Goal: Transaction & Acquisition: Purchase product/service

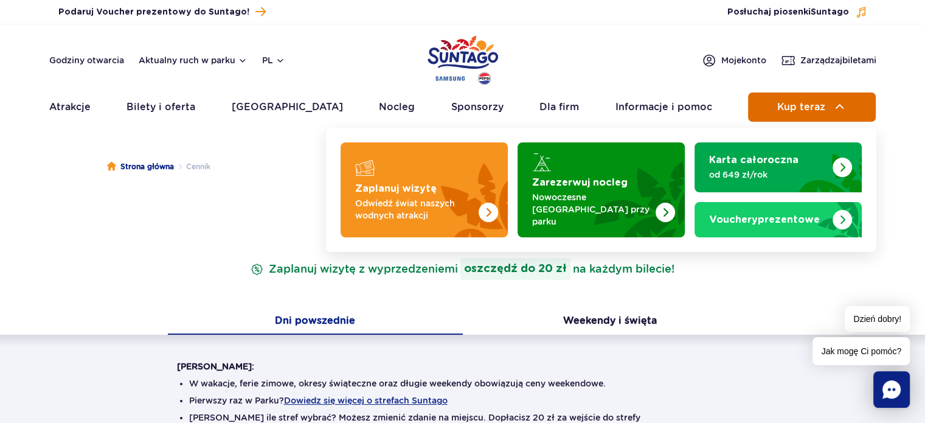
click at [834, 97] on button "Kup teraz" at bounding box center [812, 106] width 128 height 29
click at [791, 118] on button "Kup teraz" at bounding box center [812, 106] width 128 height 29
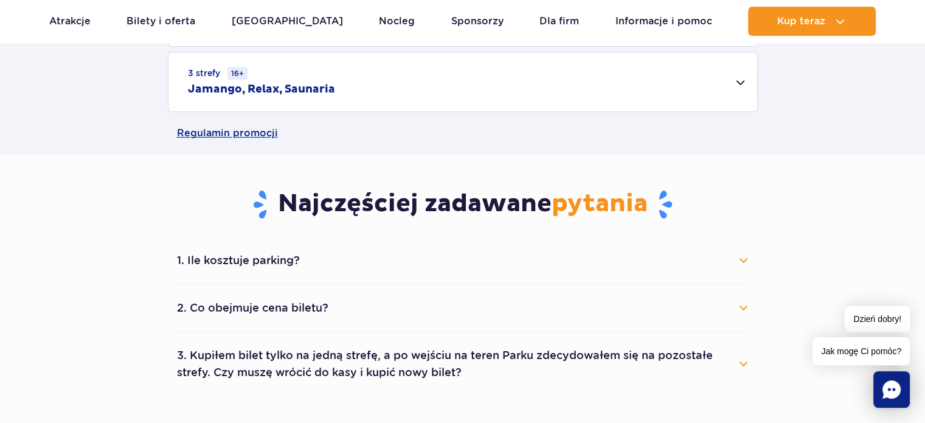
scroll to position [426, 0]
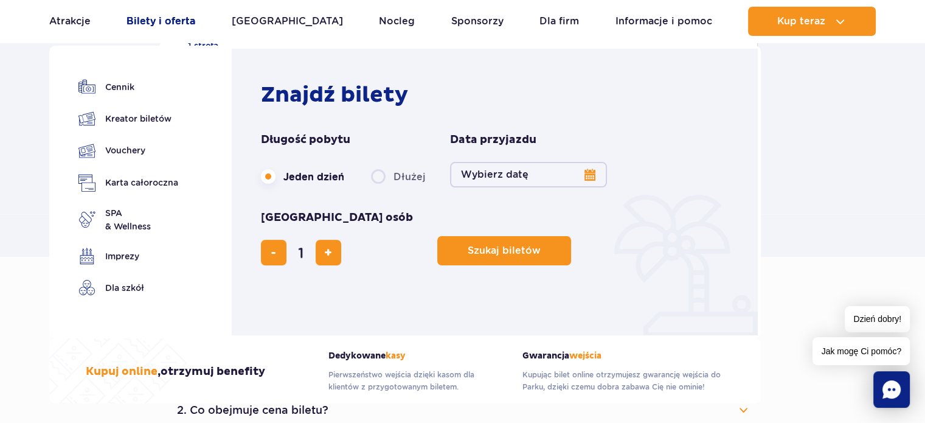
click at [195, 29] on link "Bilety i oferta" at bounding box center [161, 21] width 69 height 29
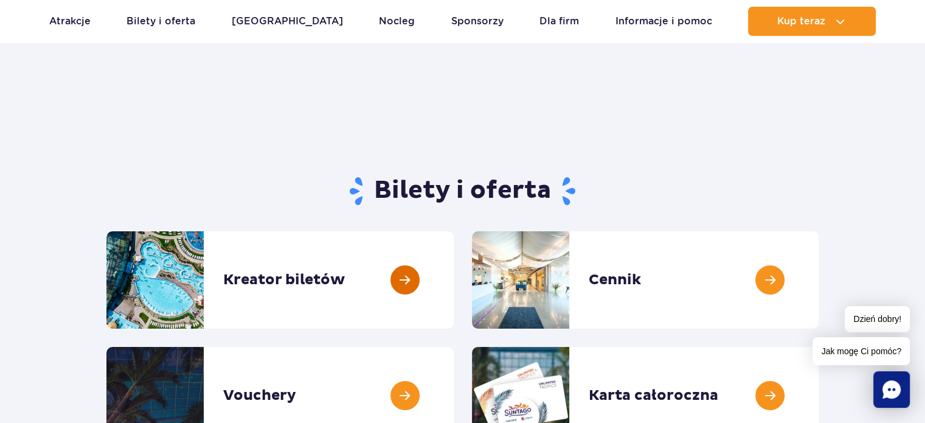
scroll to position [61, 0]
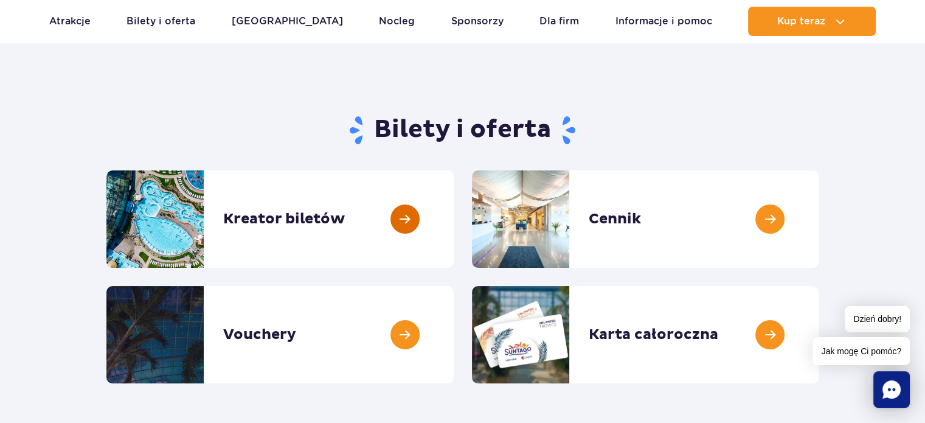
click at [454, 238] on link at bounding box center [454, 218] width 0 height 97
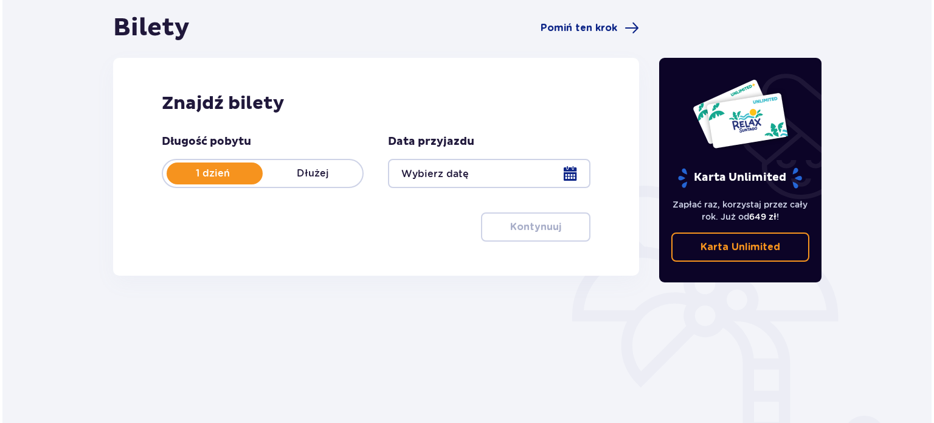
scroll to position [122, 0]
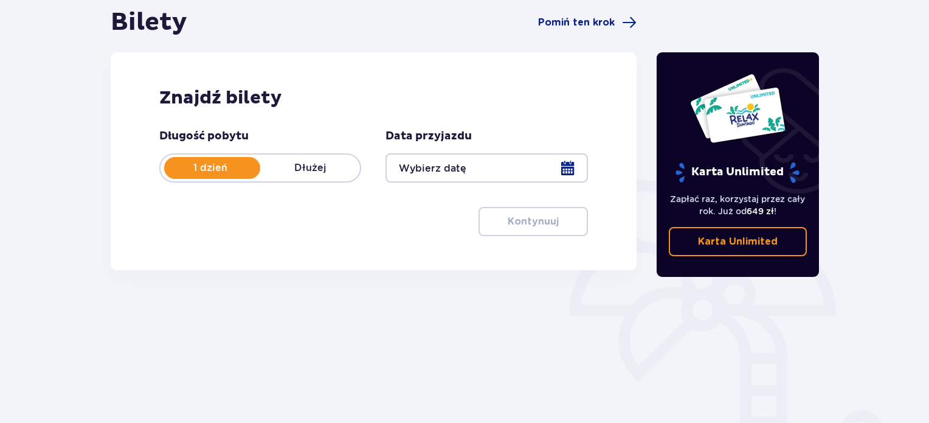
click at [439, 168] on div at bounding box center [487, 167] width 202 height 29
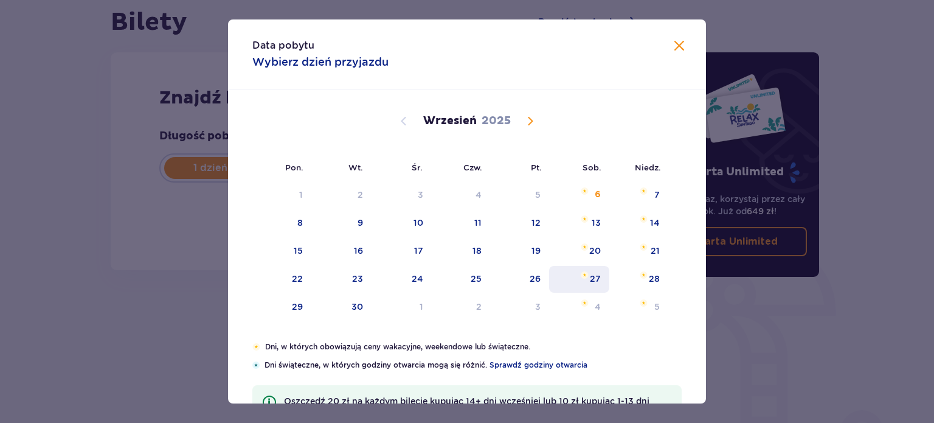
click at [601, 248] on div "20" at bounding box center [579, 251] width 60 height 27
type input "20.09.25"
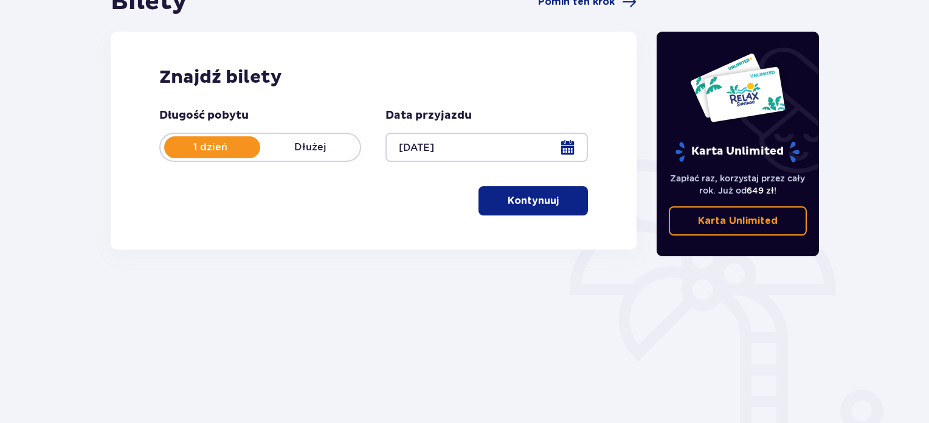
scroll to position [197, 0]
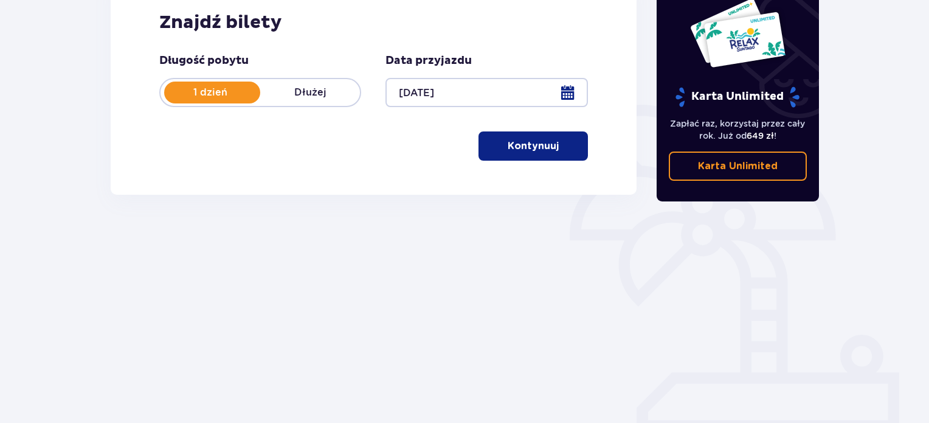
click at [543, 158] on button "Kontynuuj" at bounding box center [533, 145] width 109 height 29
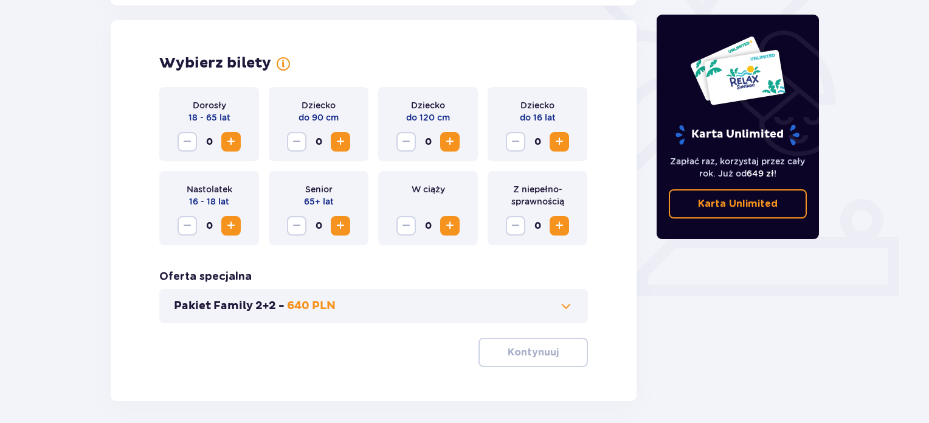
scroll to position [338, 0]
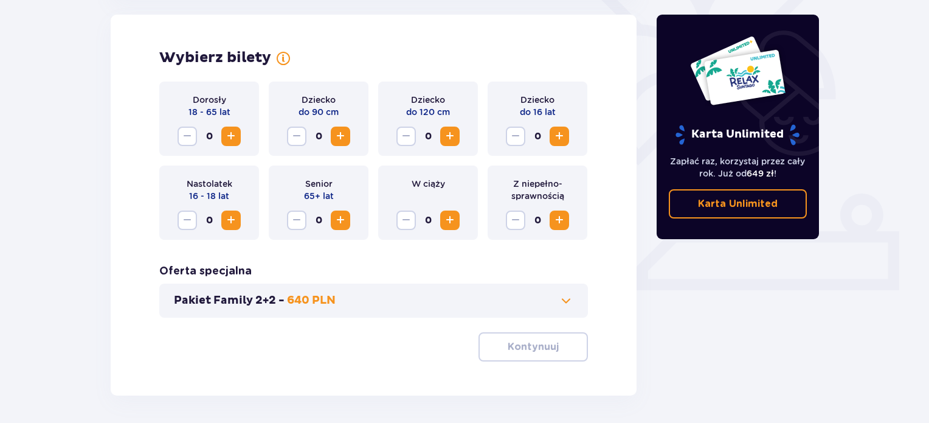
click at [235, 142] on span "Increase" at bounding box center [231, 136] width 15 height 15
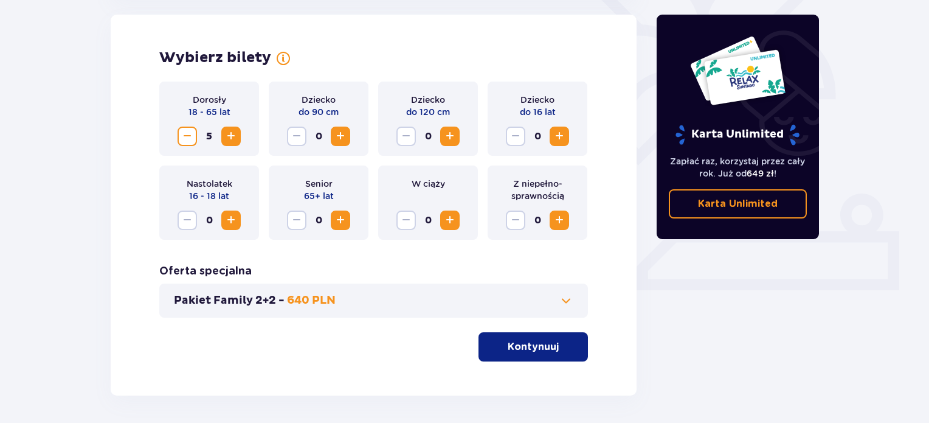
click at [235, 142] on span "Increase" at bounding box center [231, 136] width 15 height 15
click at [403, 296] on button "Pakiet Family 2+2 - 640 PLN" at bounding box center [374, 300] width 400 height 15
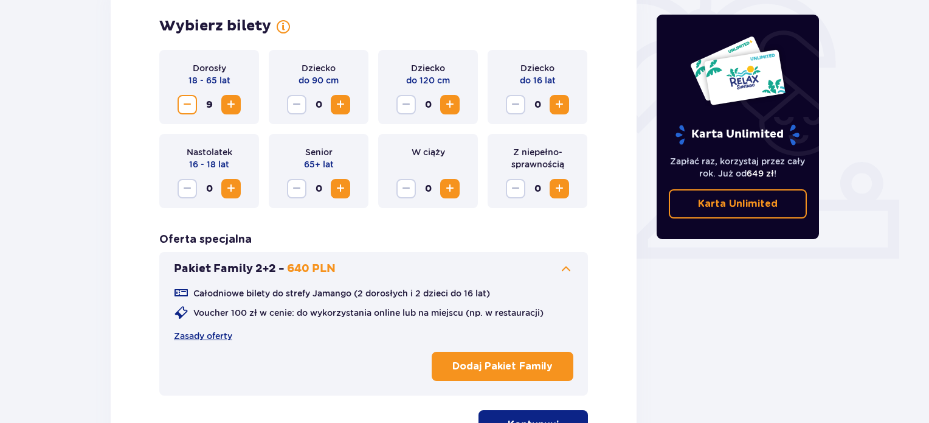
scroll to position [399, 0]
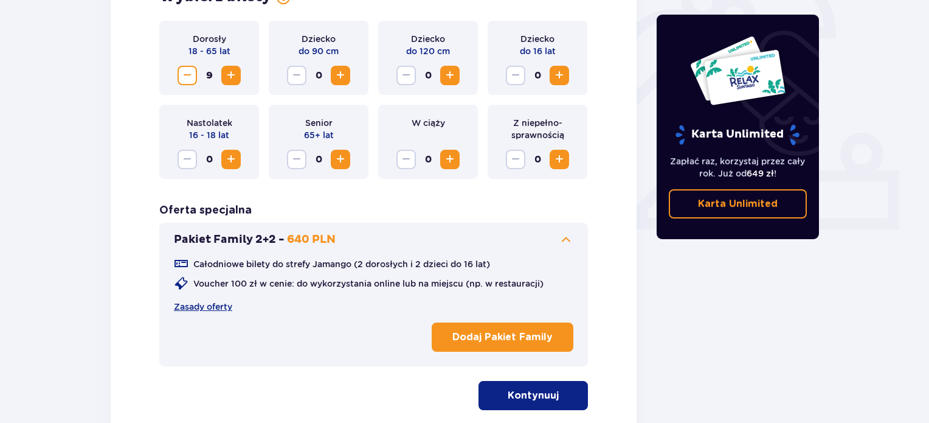
click at [570, 400] on button "Kontynuuj" at bounding box center [533, 395] width 109 height 29
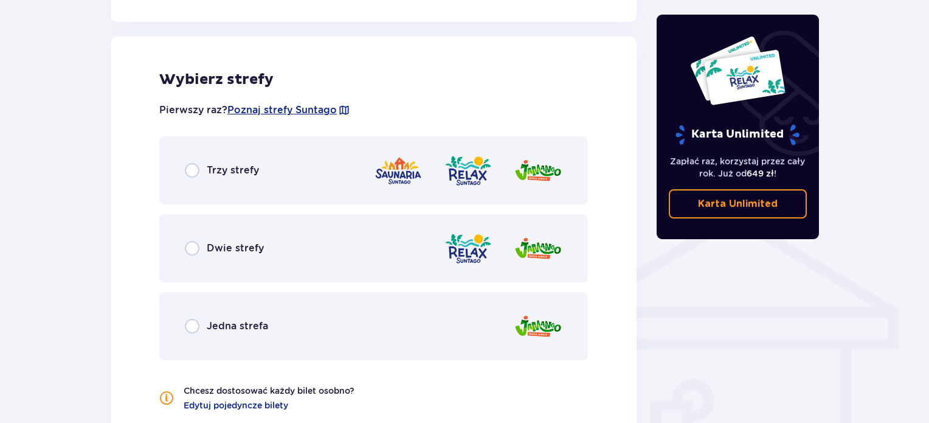
scroll to position [785, 0]
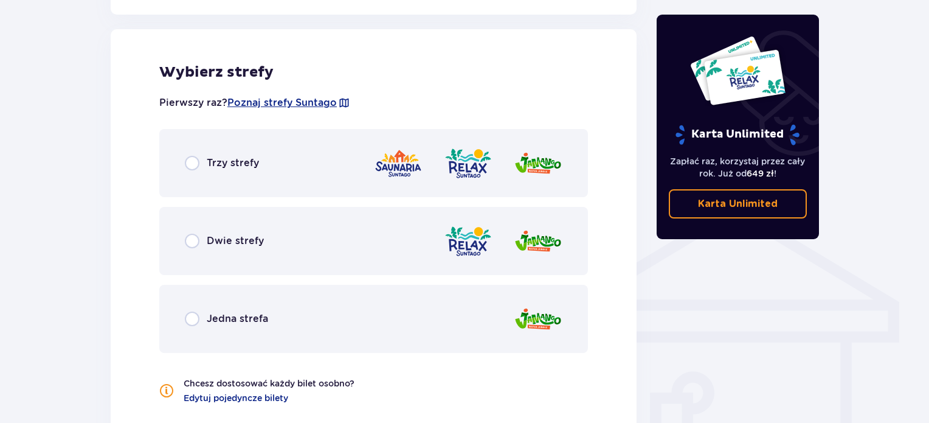
click at [265, 221] on div "Dwie strefy" at bounding box center [373, 241] width 429 height 68
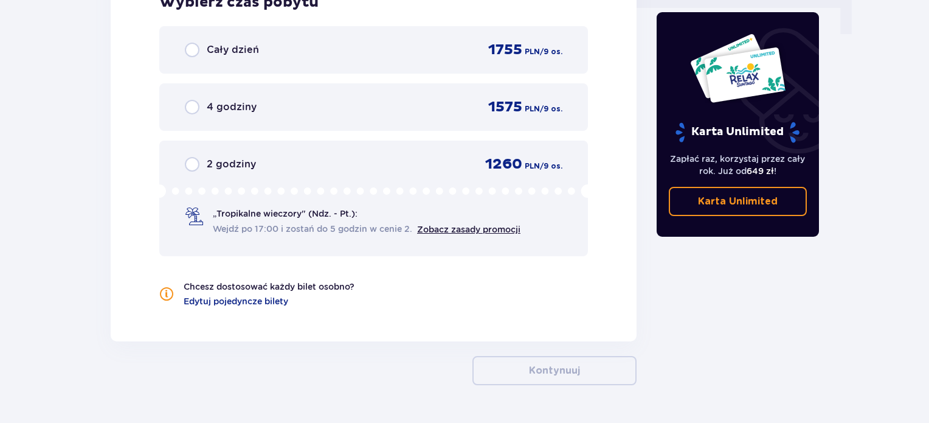
scroll to position [1251, 0]
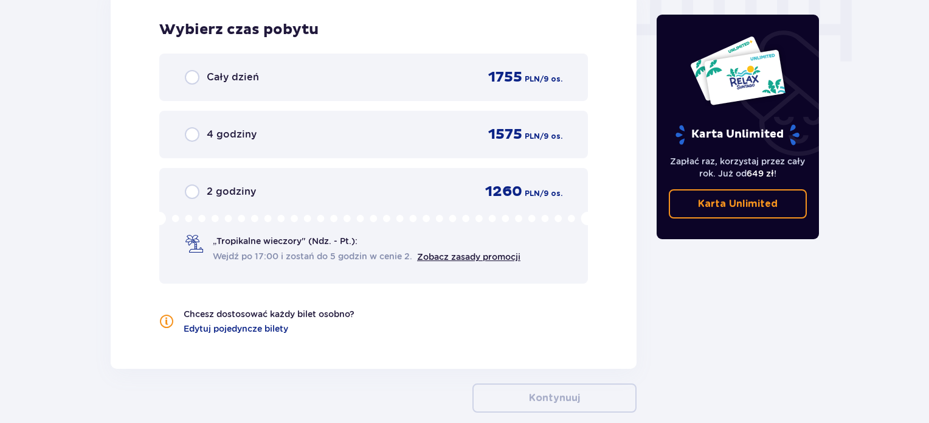
click at [273, 75] on div "Cały dzień 1755 PLN / 9 os." at bounding box center [374, 77] width 378 height 18
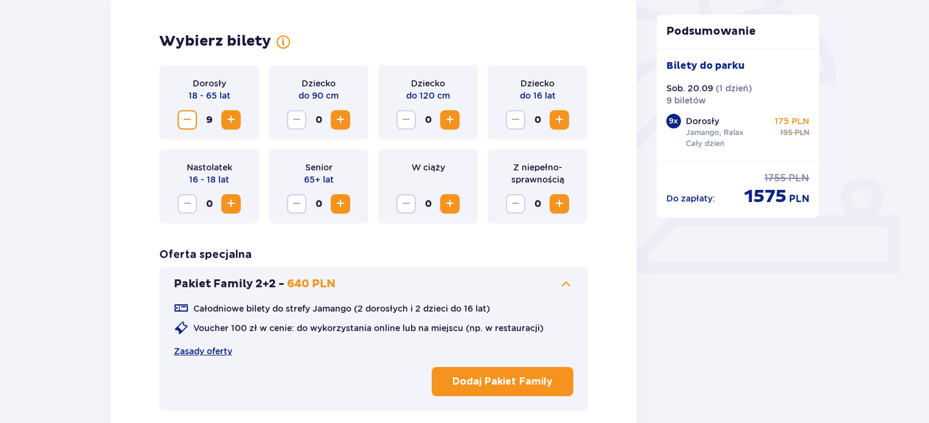
scroll to position [285, 0]
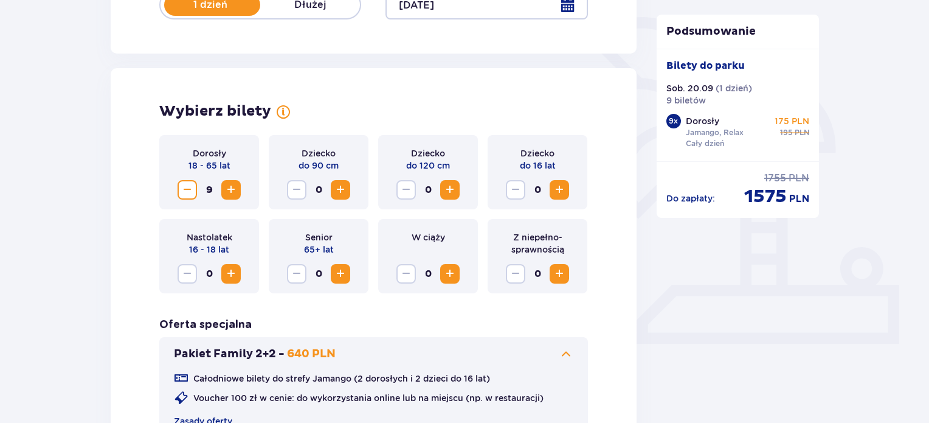
click at [187, 190] on span "Decrease" at bounding box center [187, 189] width 15 height 15
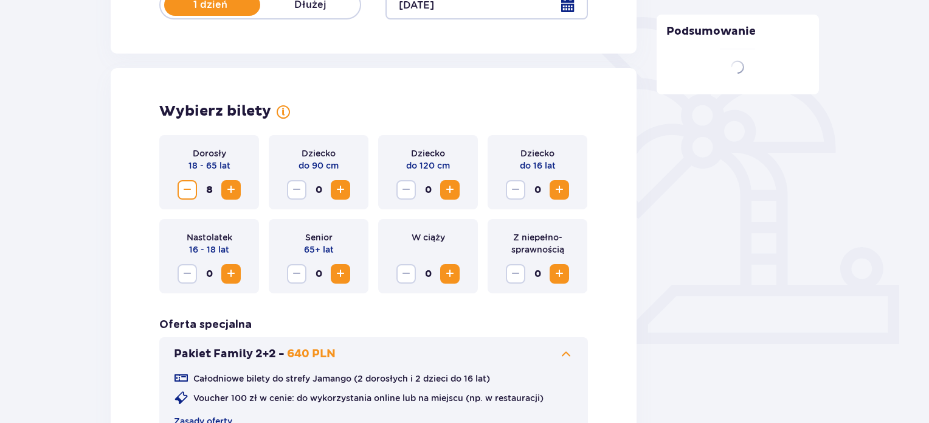
click at [187, 190] on span "Decrease" at bounding box center [187, 189] width 15 height 15
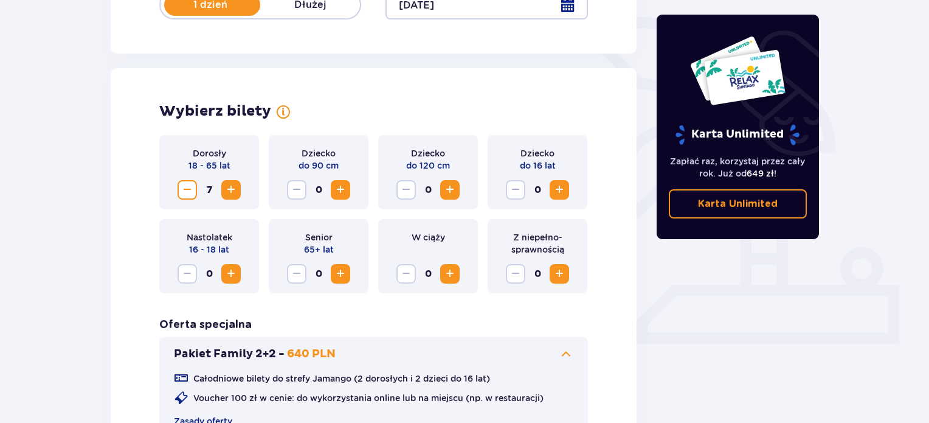
click at [190, 187] on span "Decrease" at bounding box center [187, 189] width 15 height 15
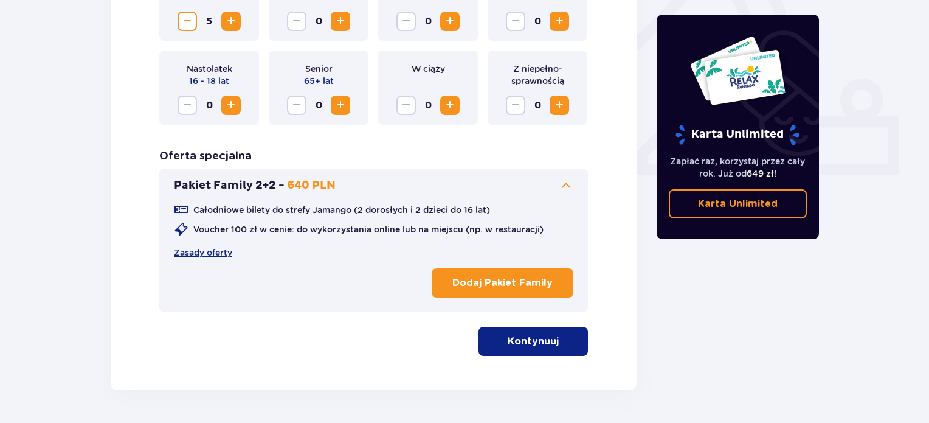
scroll to position [432, 0]
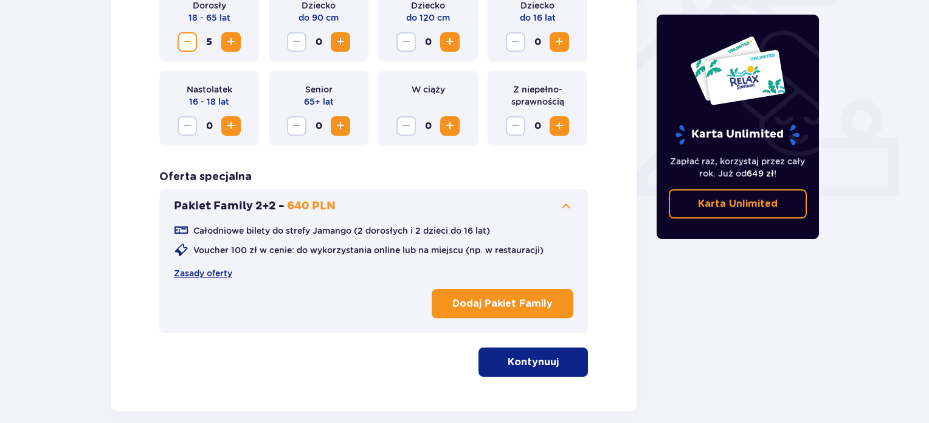
click at [554, 362] on span "button" at bounding box center [561, 362] width 15 height 15
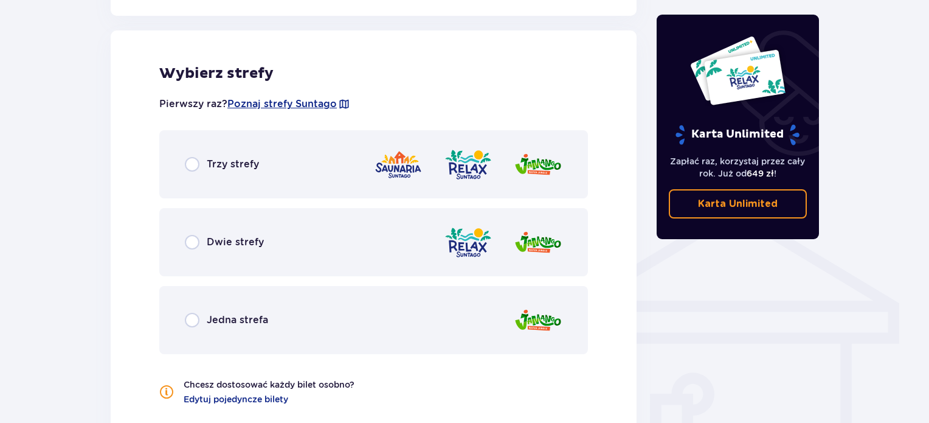
scroll to position [785, 0]
click at [236, 238] on p "Dwie strefy" at bounding box center [235, 240] width 57 height 13
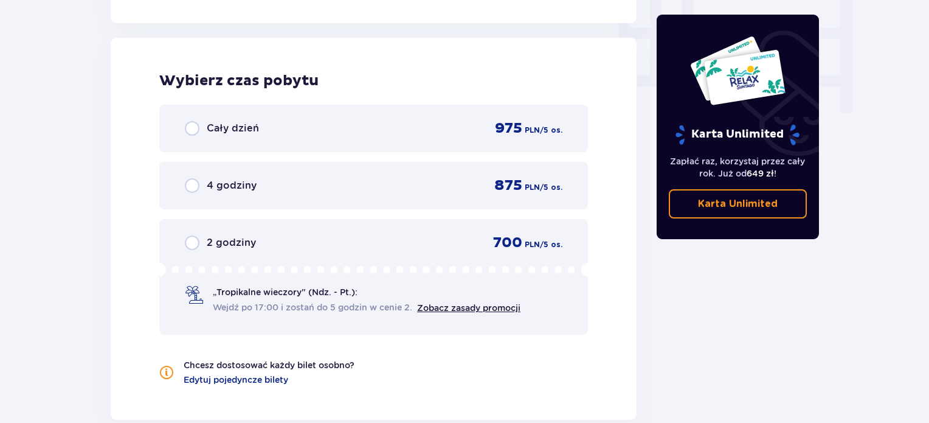
scroll to position [1208, 0]
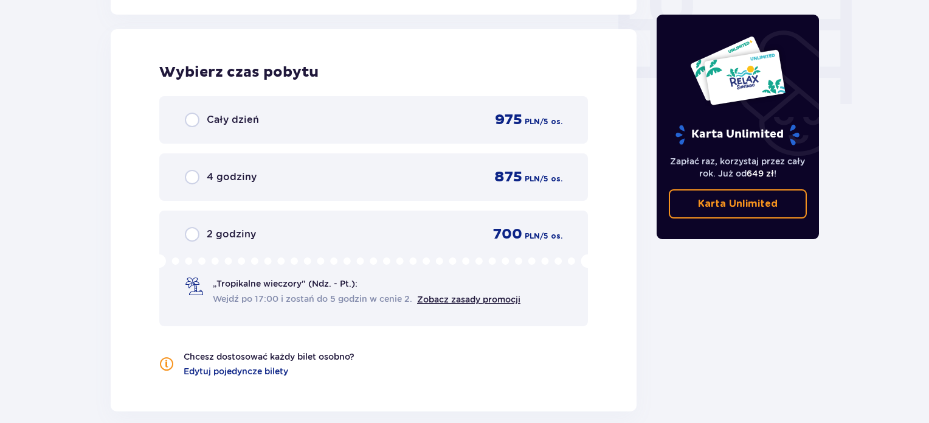
click at [322, 136] on div "Cały dzień 975 PLN / 5 os." at bounding box center [373, 119] width 429 height 47
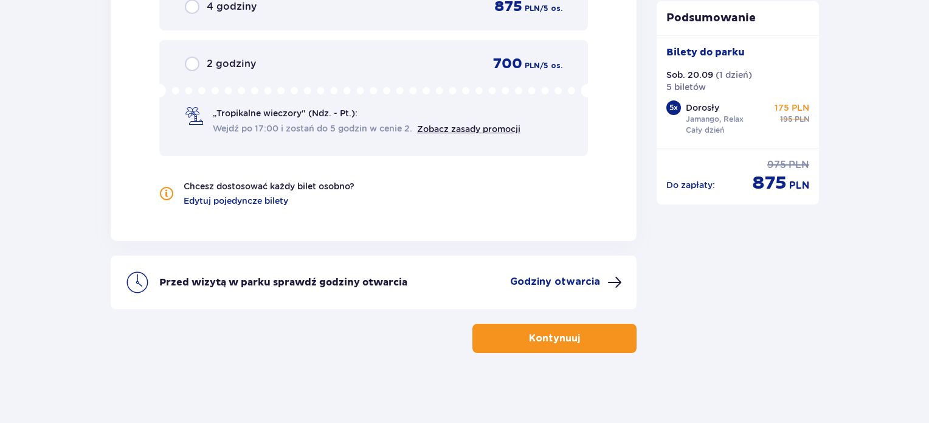
scroll to position [1379, 0]
click at [576, 324] on button "Kontynuuj" at bounding box center [555, 336] width 164 height 29
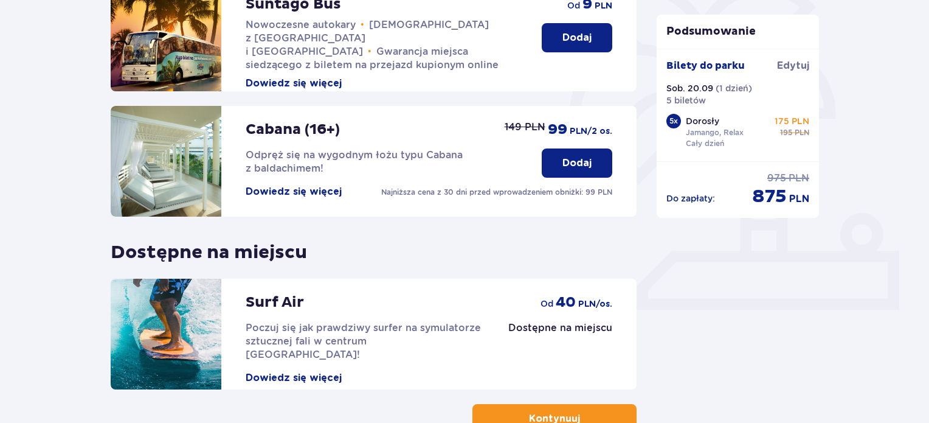
scroll to position [401, 0]
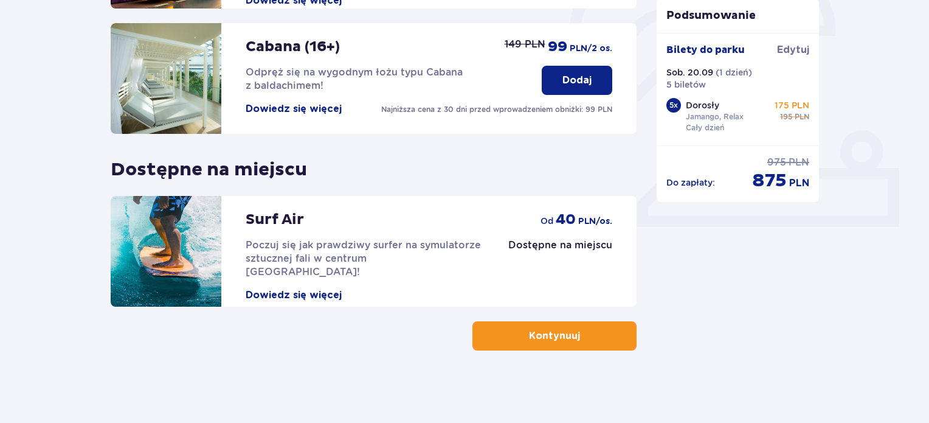
click at [567, 338] on p "Kontynuuj" at bounding box center [554, 335] width 51 height 13
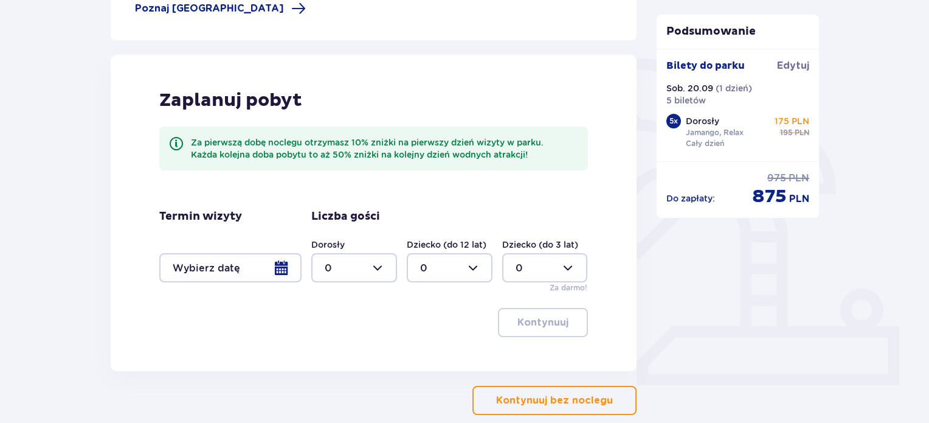
scroll to position [308, 0]
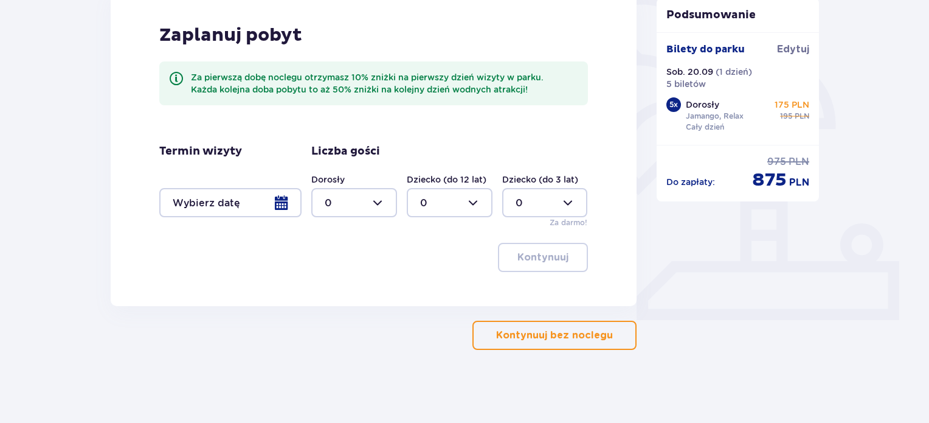
click at [512, 330] on p "Kontynuuj bez noclegu" at bounding box center [554, 334] width 117 height 13
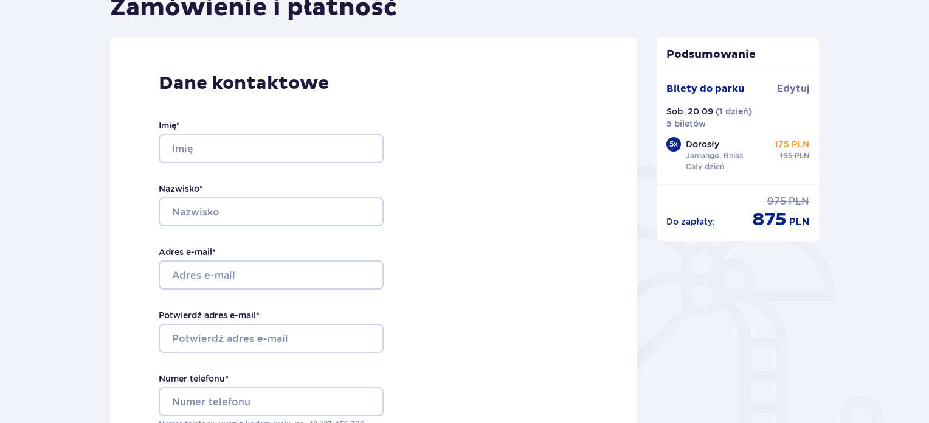
scroll to position [150, 0]
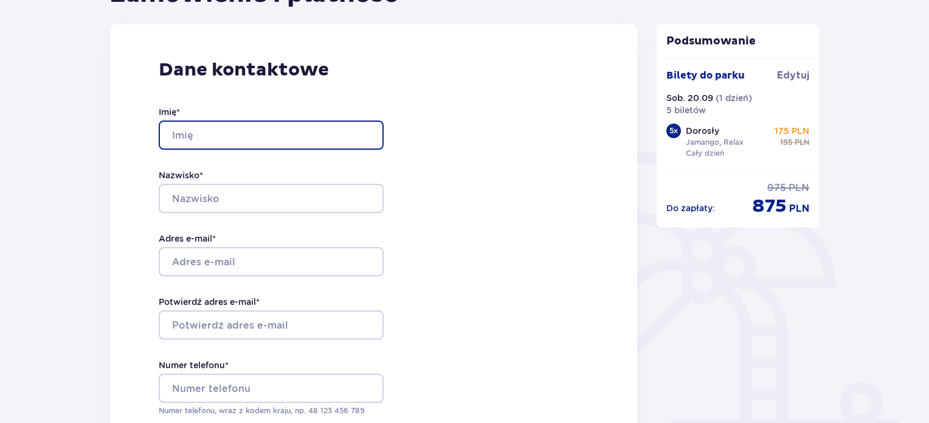
click at [235, 142] on input "Imię *" at bounding box center [271, 134] width 225 height 29
type input "Angelika"
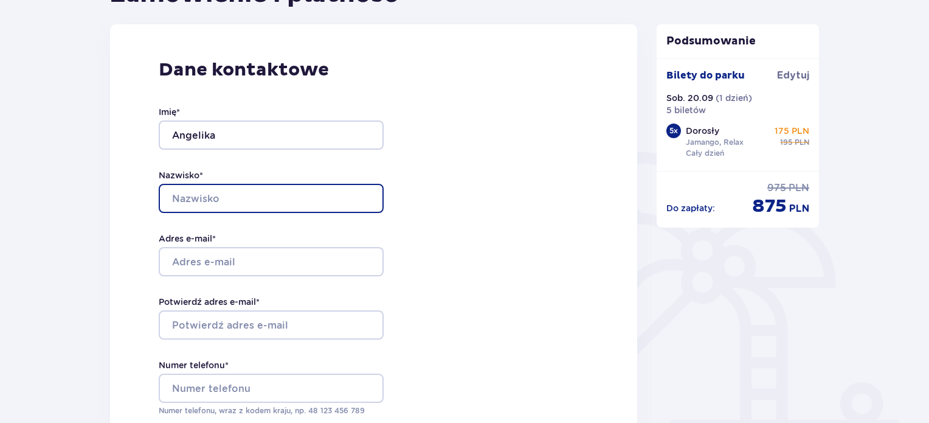
click at [199, 199] on input "Nazwisko *" at bounding box center [271, 198] width 225 height 29
type input "Trzepizur"
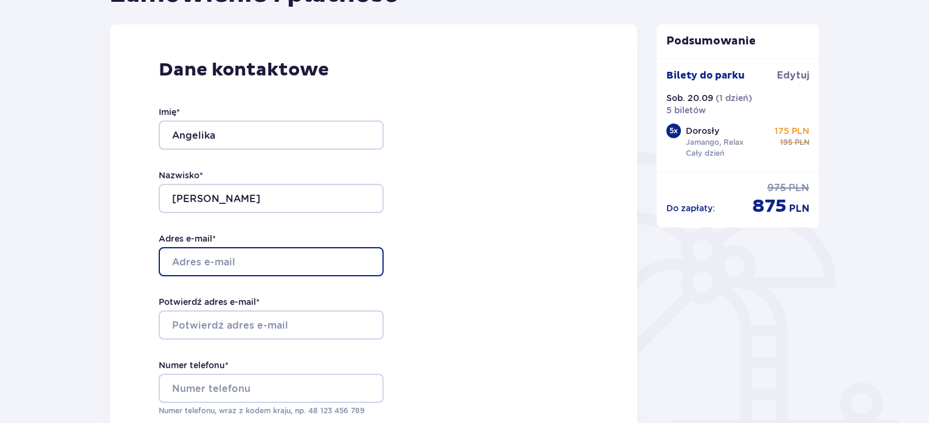
click at [243, 267] on input "Adres e-mail *" at bounding box center [271, 261] width 225 height 29
type input "[EMAIL_ADDRESS][DOMAIN_NAME]"
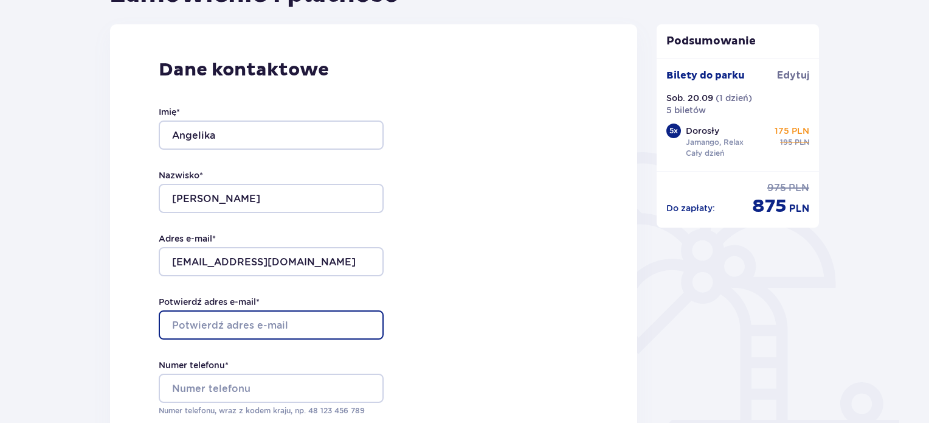
type input "[EMAIL_ADDRESS][DOMAIN_NAME]"
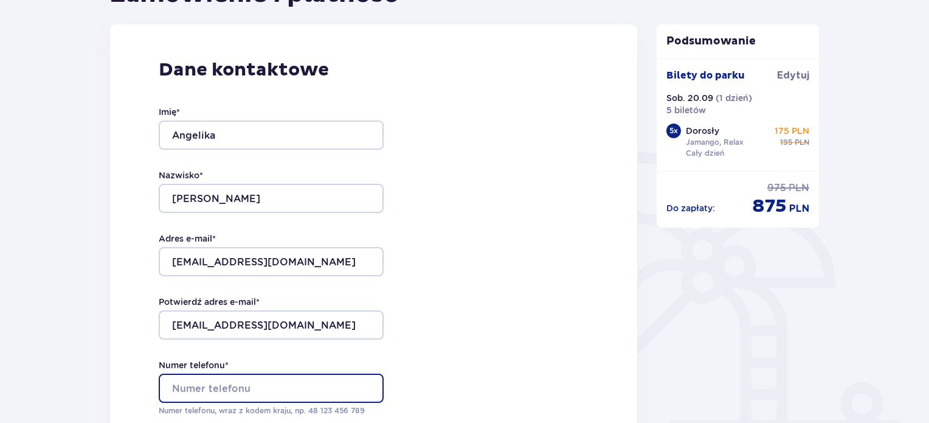
type input "783804546"
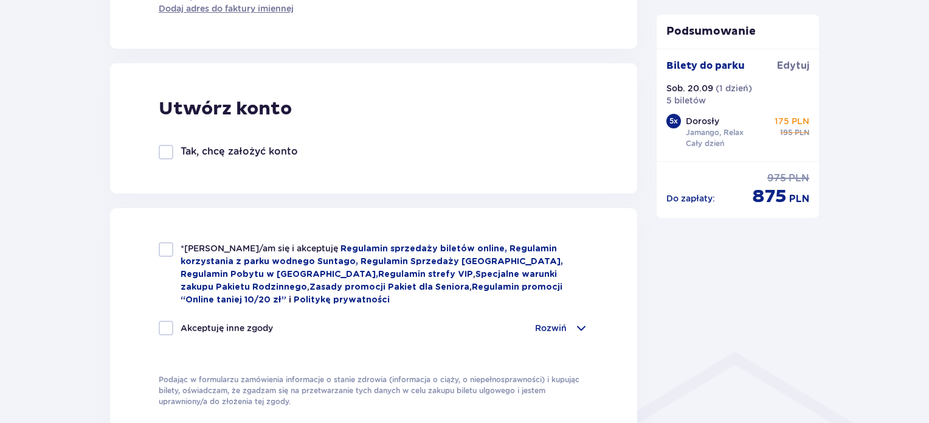
click at [170, 255] on div at bounding box center [166, 249] width 15 height 15
checkbox input "true"
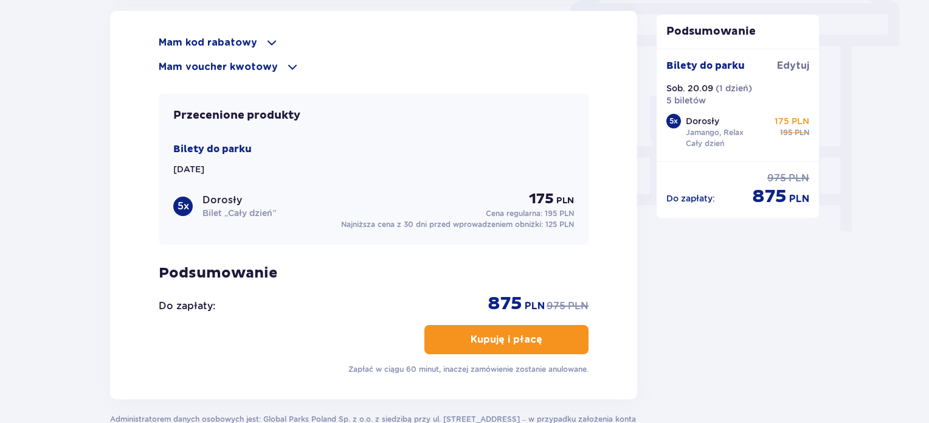
scroll to position [1123, 0]
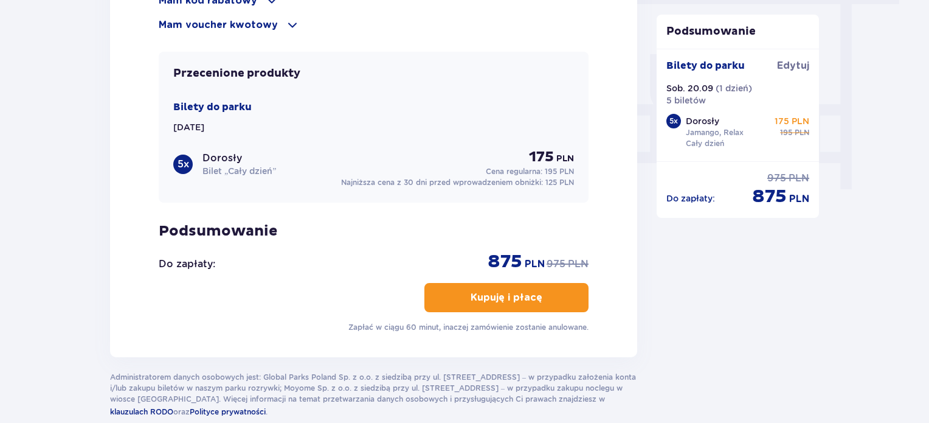
click at [528, 306] on button "Kupuję i płacę" at bounding box center [507, 297] width 164 height 29
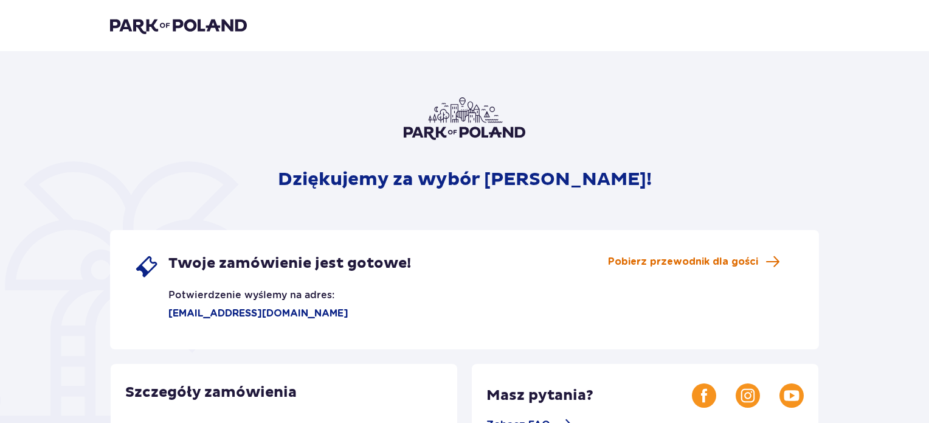
click at [719, 265] on span "Pobierz przewodnik dla gości" at bounding box center [683, 261] width 150 height 13
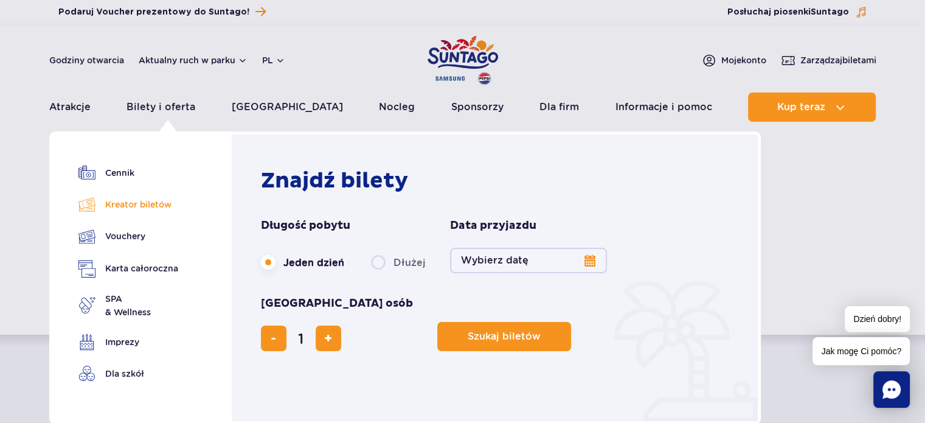
click at [140, 210] on link "Kreator biletów" at bounding box center [128, 204] width 100 height 17
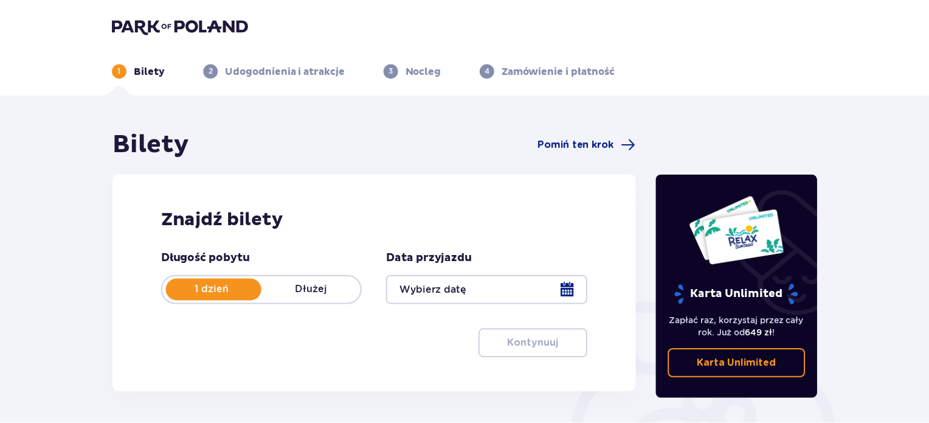
scroll to position [81, 0]
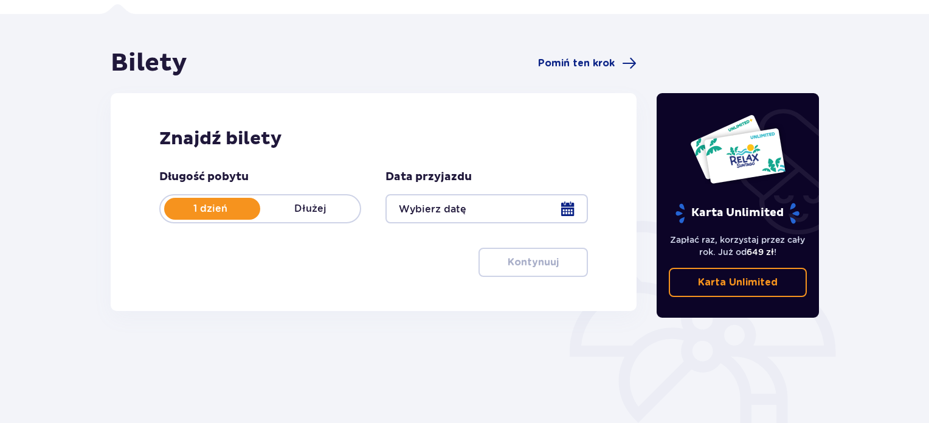
click at [453, 206] on div at bounding box center [487, 208] width 202 height 29
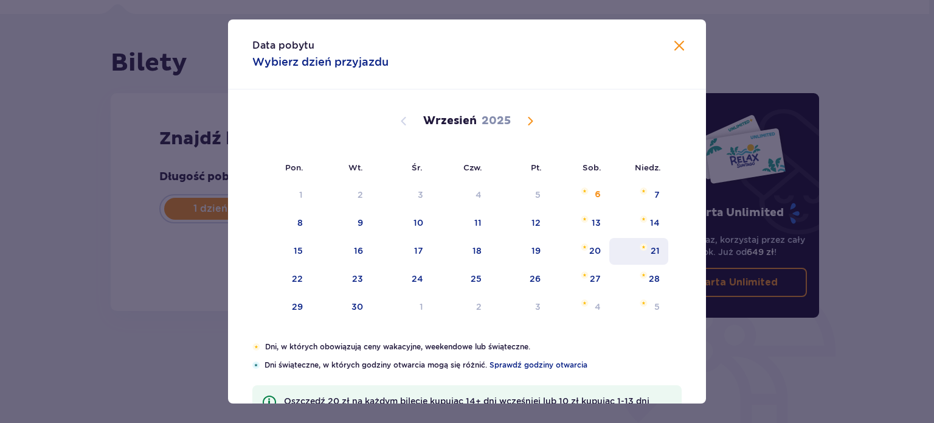
click at [647, 257] on div "21" at bounding box center [638, 251] width 59 height 27
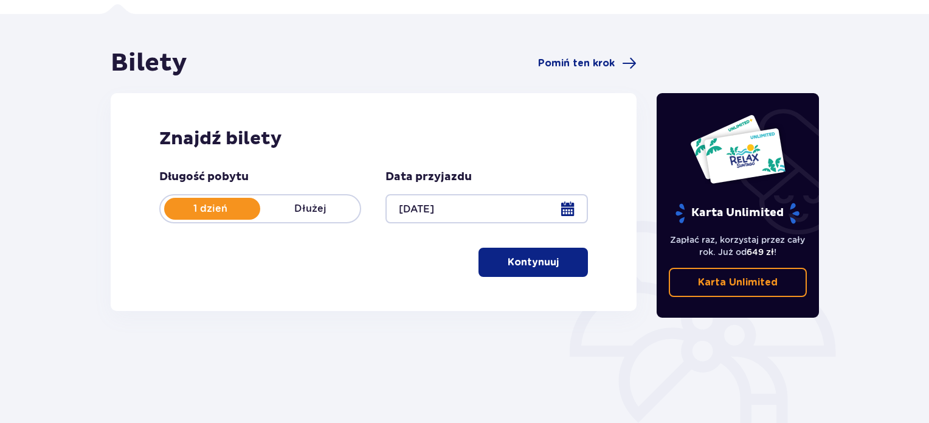
click at [602, 252] on div "Znajdź bilety Długość pobytu 1 dzień Dłużej Data przyjazdu 21.09.25 Kontynuuj" at bounding box center [374, 202] width 526 height 218
click at [546, 210] on div at bounding box center [487, 208] width 202 height 29
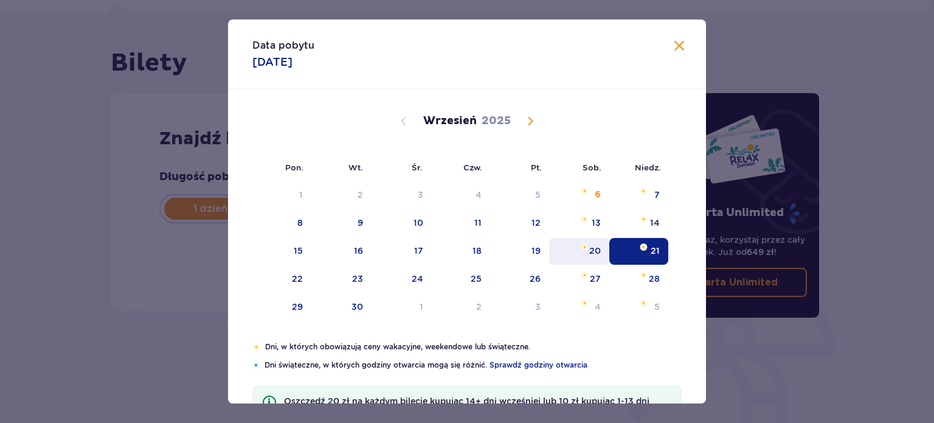
click at [586, 253] on div "20" at bounding box center [579, 251] width 60 height 27
type input "20.09.25"
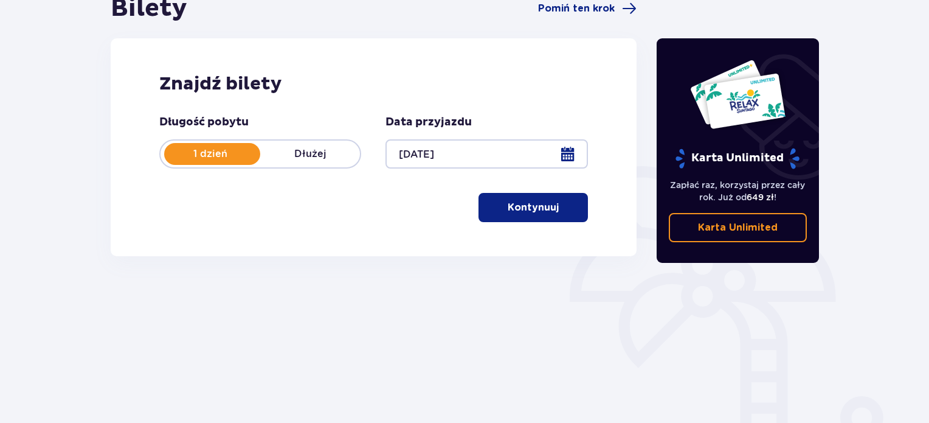
scroll to position [197, 0]
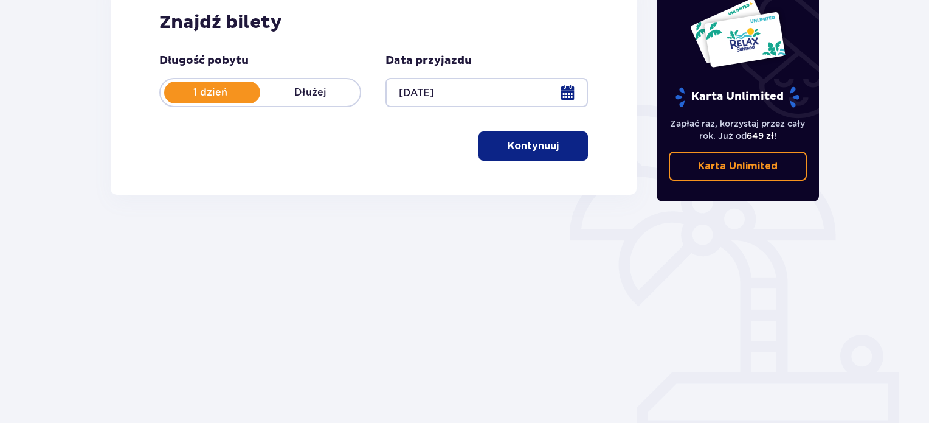
click at [516, 165] on div "Znajdź bilety Długość pobytu 1 dzień Dłużej Data przyjazdu 20.09.25 Kontynuuj" at bounding box center [374, 86] width 526 height 218
click at [516, 153] on button "Kontynuuj" at bounding box center [533, 145] width 109 height 29
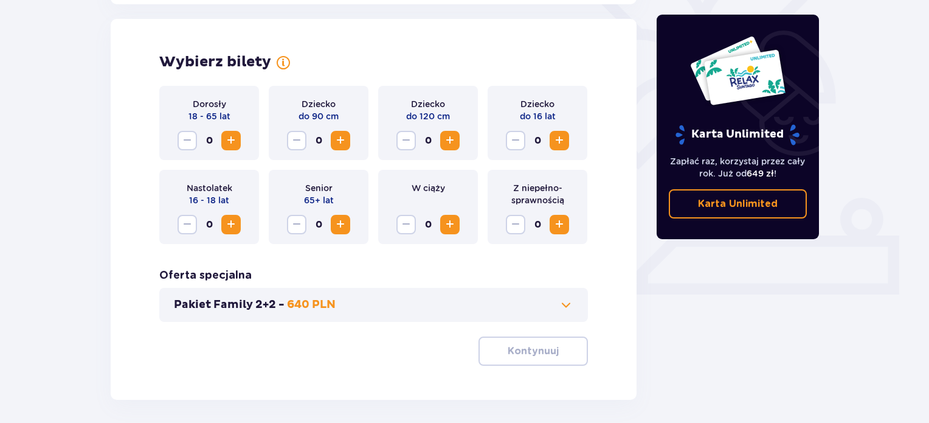
scroll to position [338, 0]
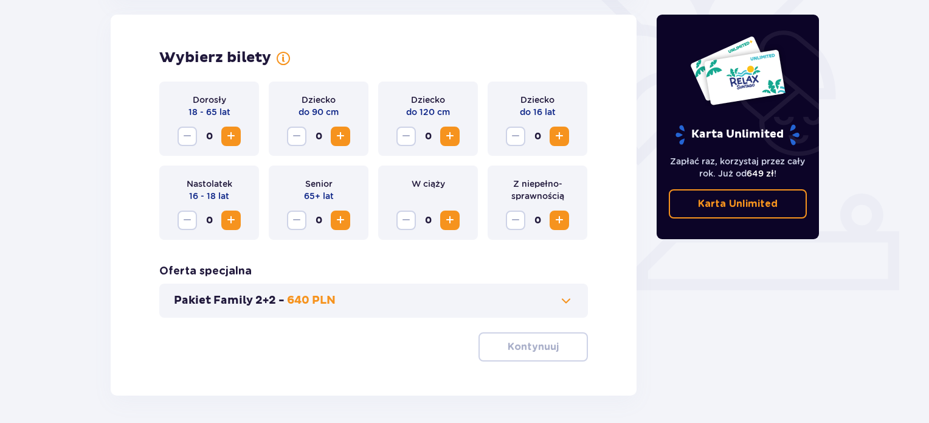
click at [229, 139] on span "Increase" at bounding box center [231, 136] width 15 height 15
click at [516, 345] on p "Kontynuuj" at bounding box center [533, 346] width 51 height 13
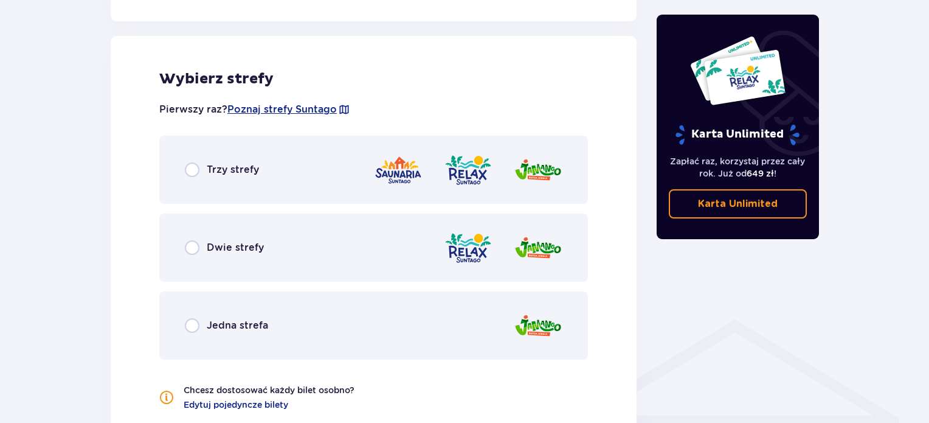
scroll to position [675, 0]
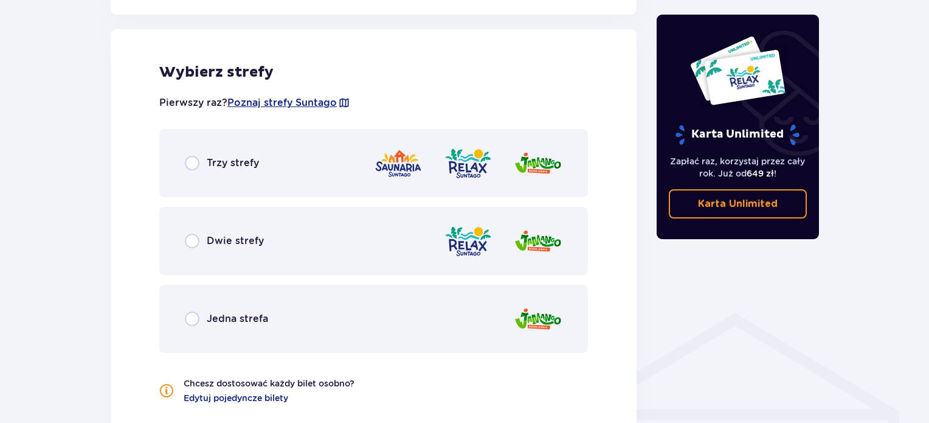
click at [253, 182] on div "Trzy strefy" at bounding box center [373, 163] width 429 height 68
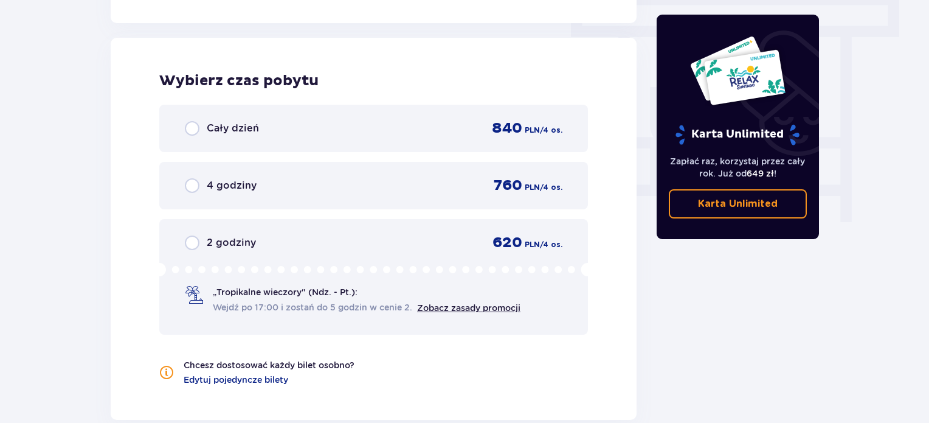
scroll to position [1098, 0]
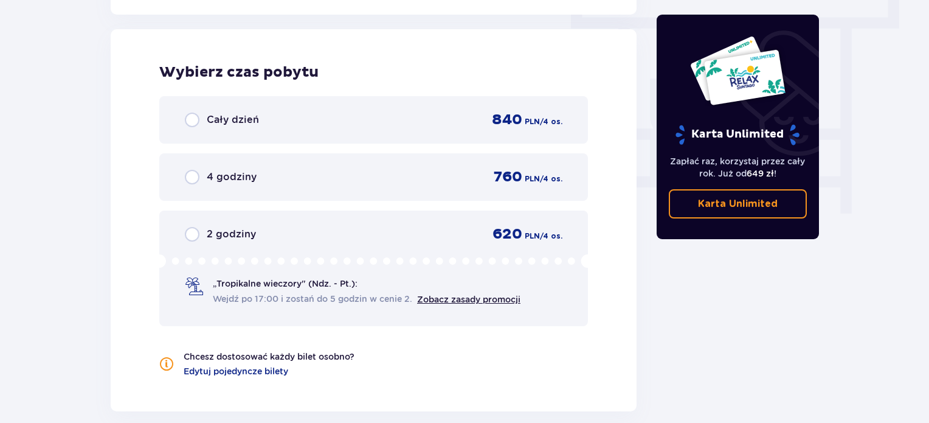
click at [322, 131] on div "Cały dzień 840 PLN / 4 os." at bounding box center [373, 119] width 429 height 47
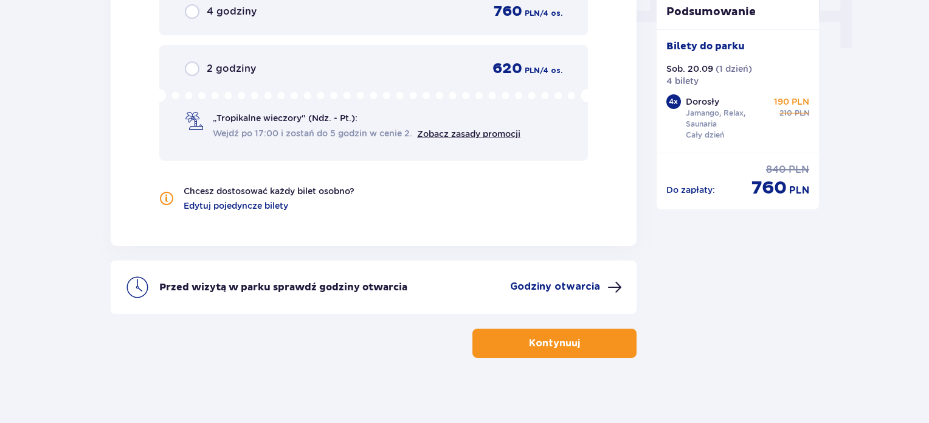
scroll to position [1270, 0]
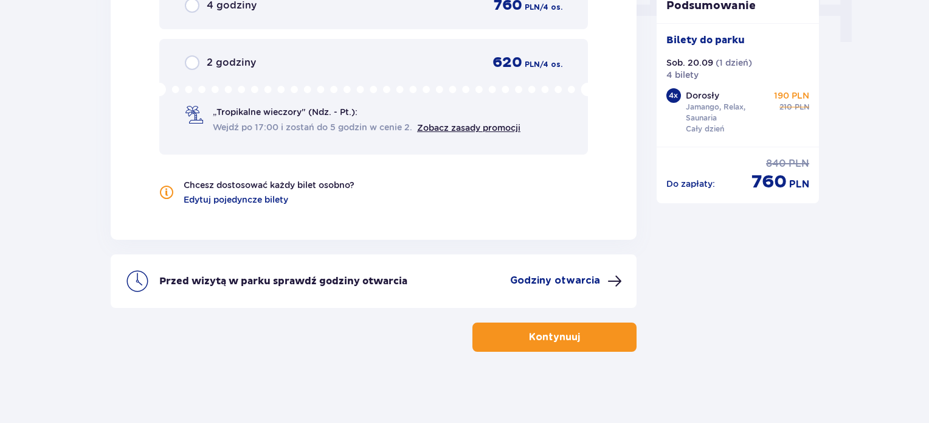
click at [555, 333] on p "Kontynuuj" at bounding box center [554, 336] width 51 height 13
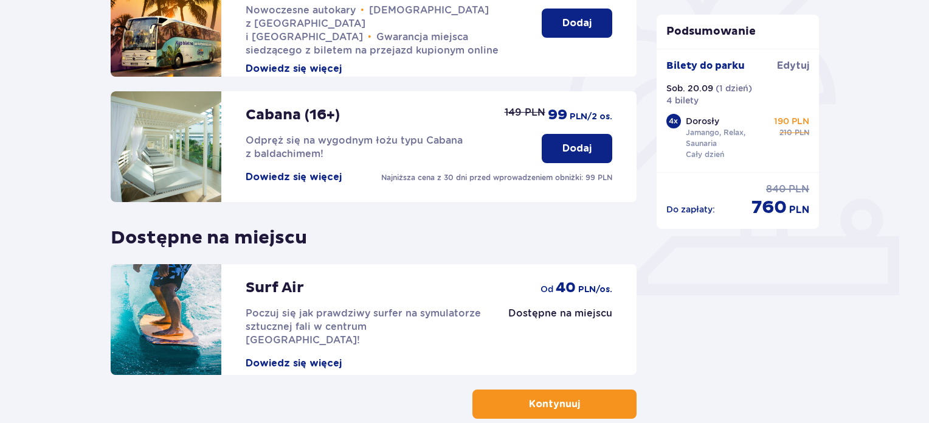
scroll to position [401, 0]
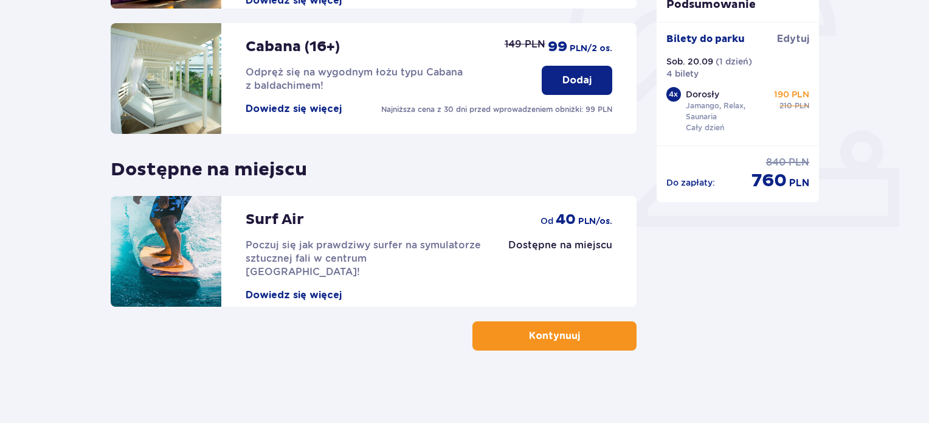
click at [585, 335] on span "button" at bounding box center [582, 335] width 15 height 15
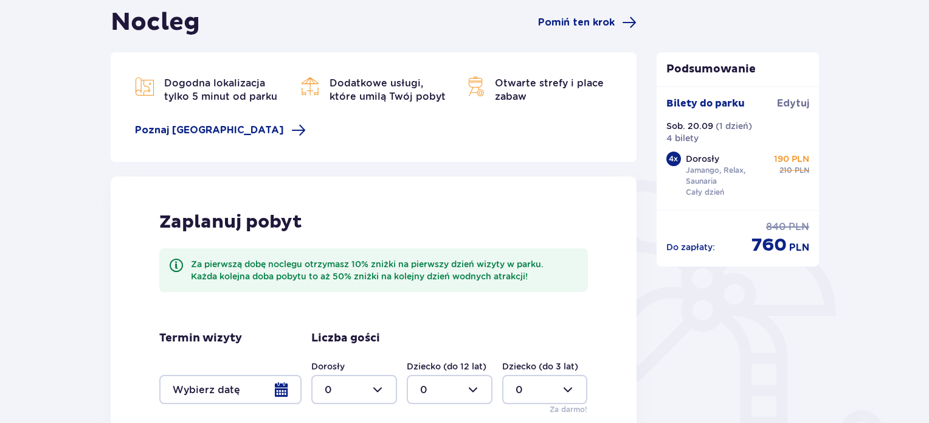
scroll to position [243, 0]
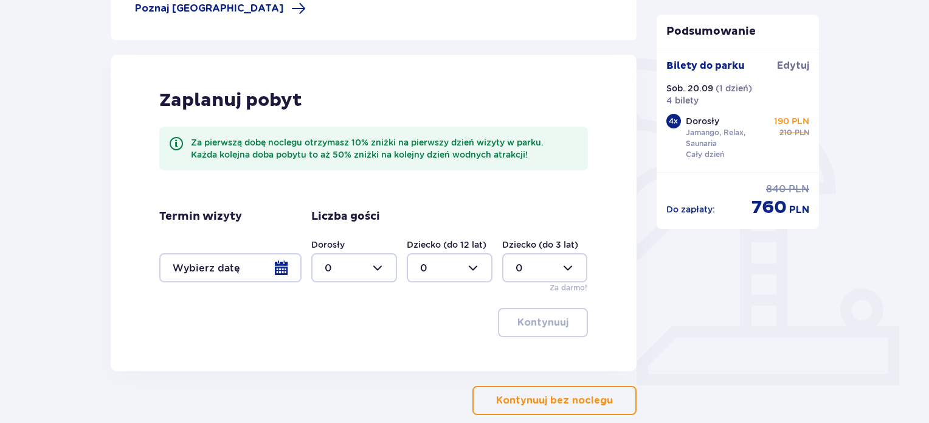
click at [356, 260] on div at bounding box center [354, 267] width 86 height 29
click at [546, 411] on button "Kontynuuj bez noclegu" at bounding box center [555, 400] width 164 height 29
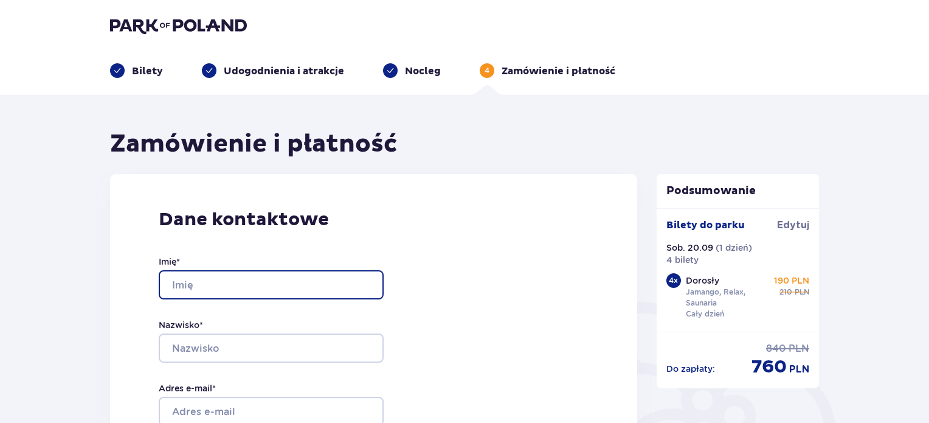
click at [293, 285] on input "Imię *" at bounding box center [271, 284] width 225 height 29
type input "Angelika"
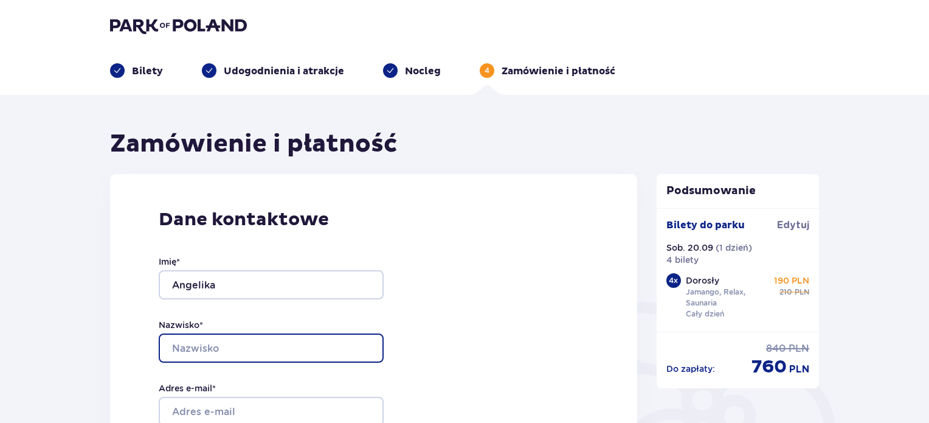
type input "Kozala"
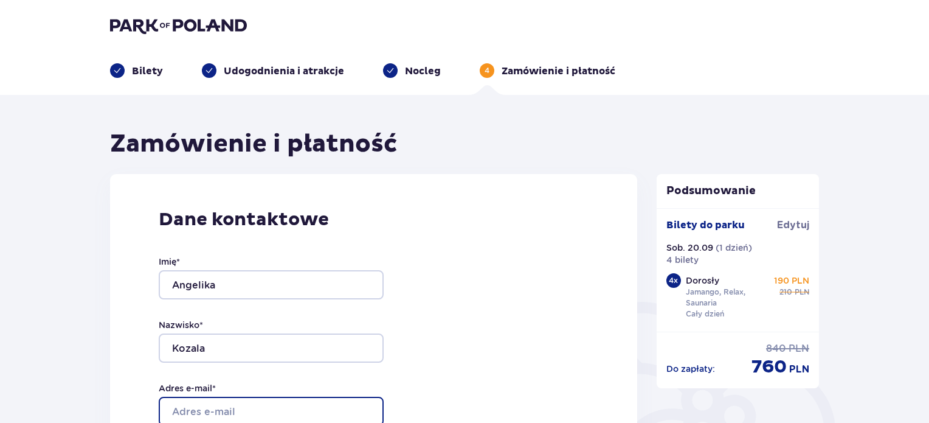
type input "[EMAIL_ADDRESS][DOMAIN_NAME]"
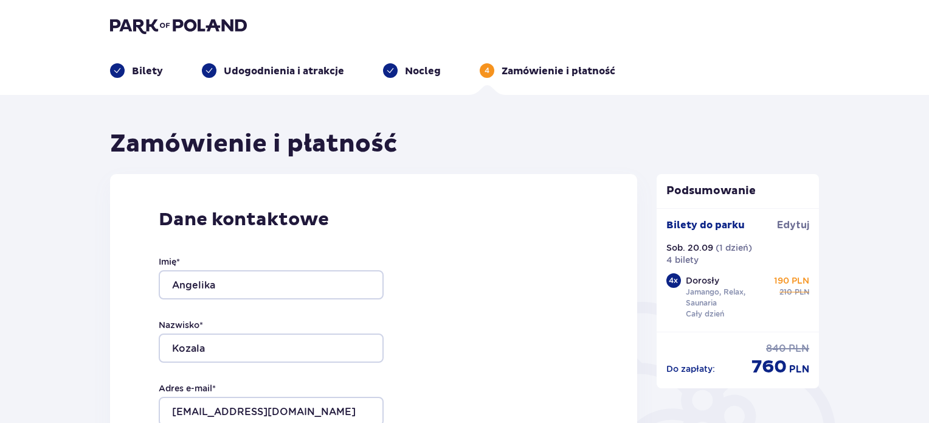
type input "[EMAIL_ADDRESS][DOMAIN_NAME]"
type input "783804546"
click at [206, 345] on input "Kozala" at bounding box center [271, 347] width 225 height 29
type input "Trzepizur"
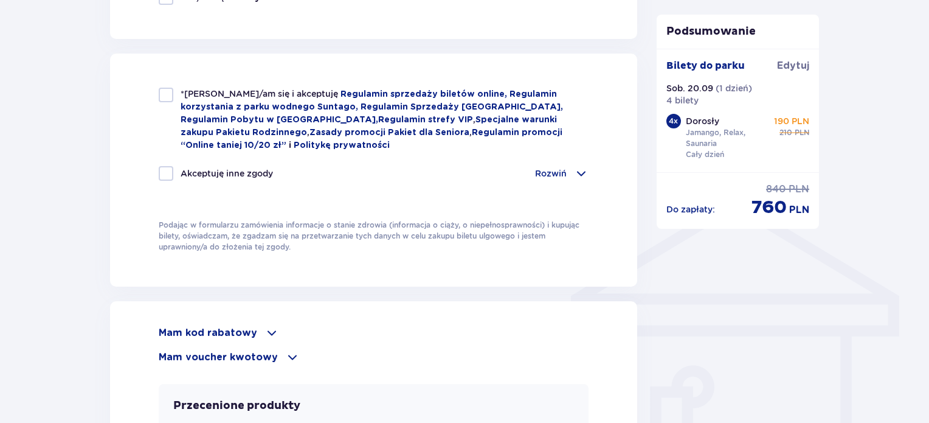
scroll to position [1034, 0]
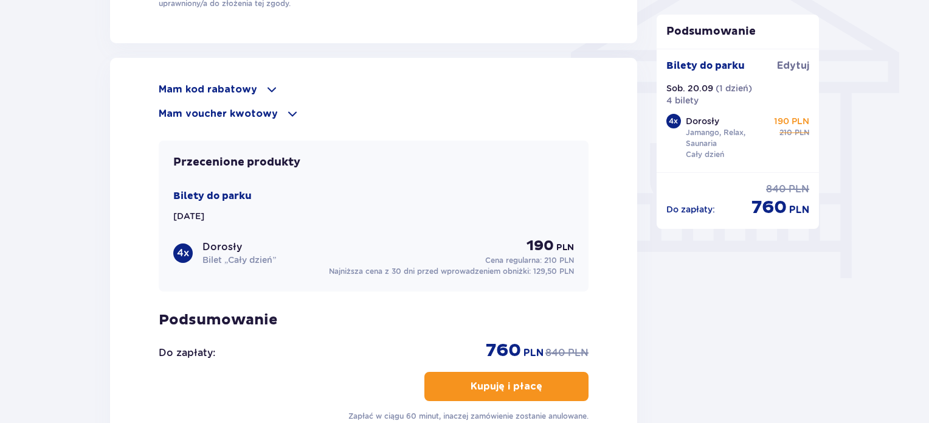
click at [571, 386] on button "Kupuję i płacę" at bounding box center [507, 386] width 164 height 29
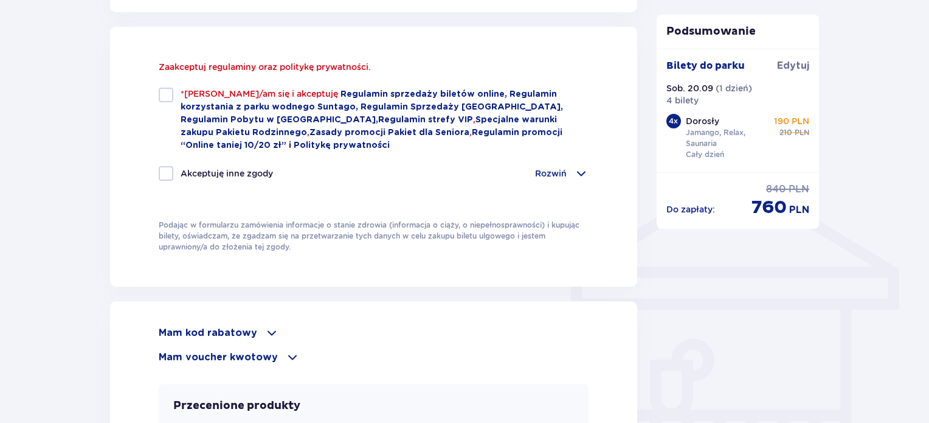
scroll to position [817, 0]
click at [164, 100] on div at bounding box center [166, 95] width 15 height 15
checkbox input "true"
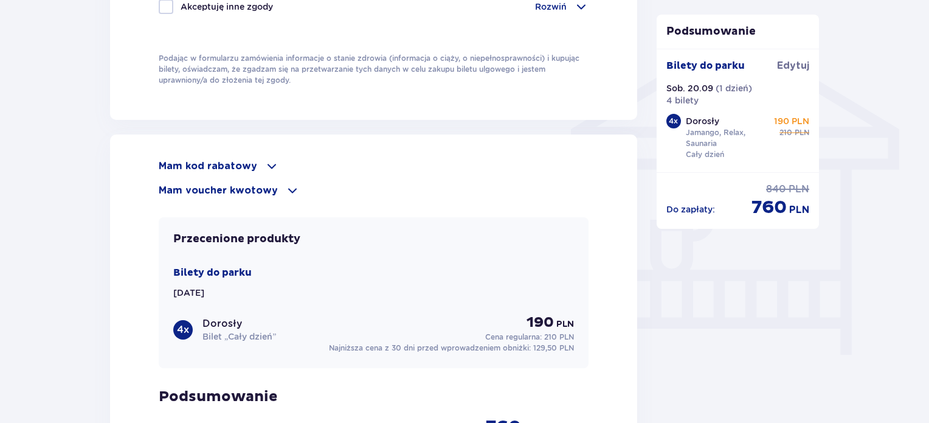
scroll to position [1061, 0]
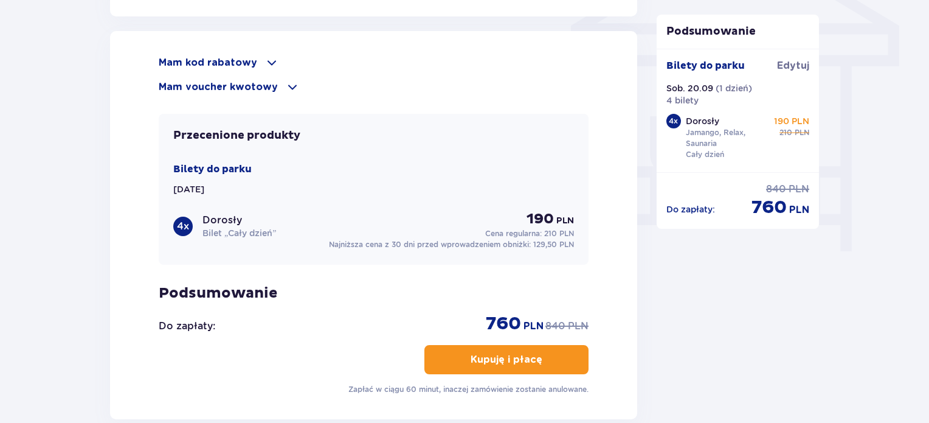
click at [525, 362] on p "Kupuję i płacę" at bounding box center [507, 359] width 72 height 13
